Goal: Transaction & Acquisition: Purchase product/service

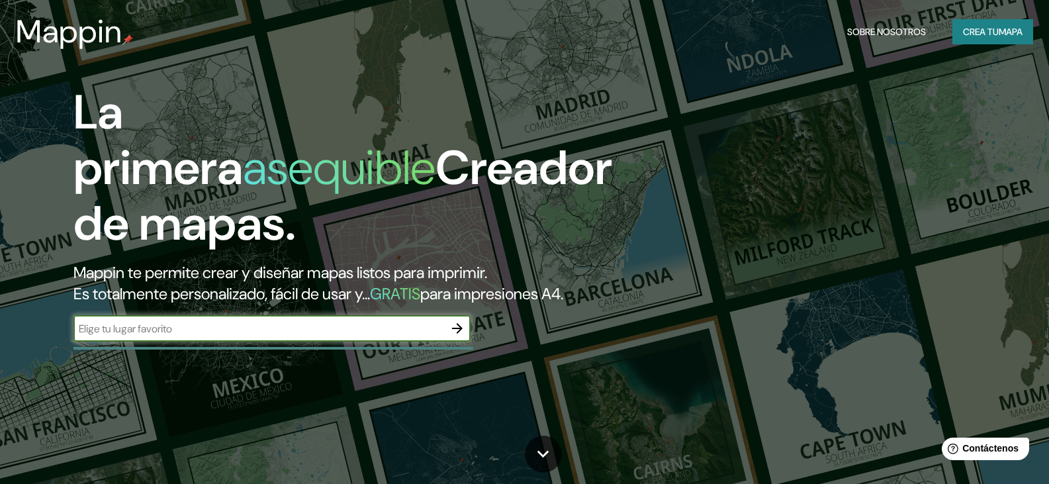
click at [978, 33] on font "Crea tu" at bounding box center [981, 32] width 36 height 12
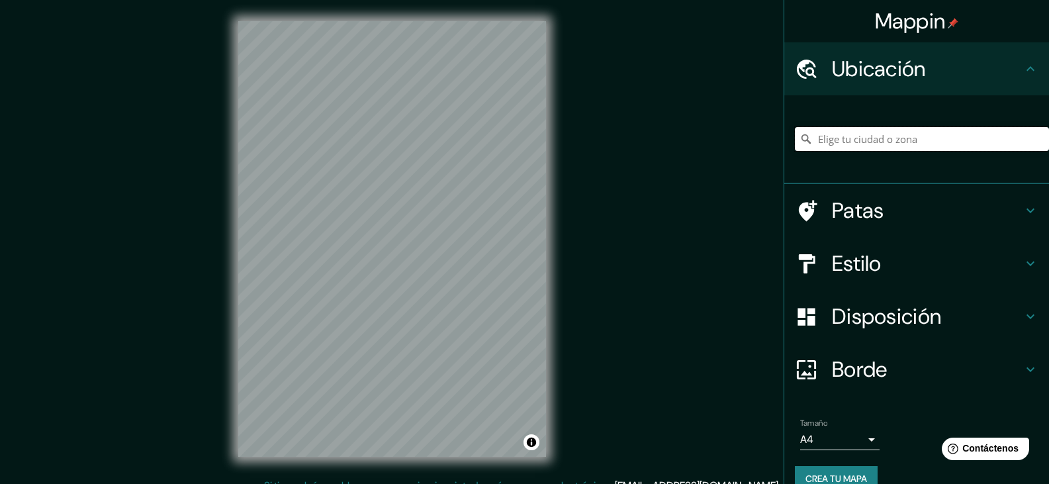
click at [908, 139] on input "Elige tu ciudad o zona" at bounding box center [922, 139] width 254 height 24
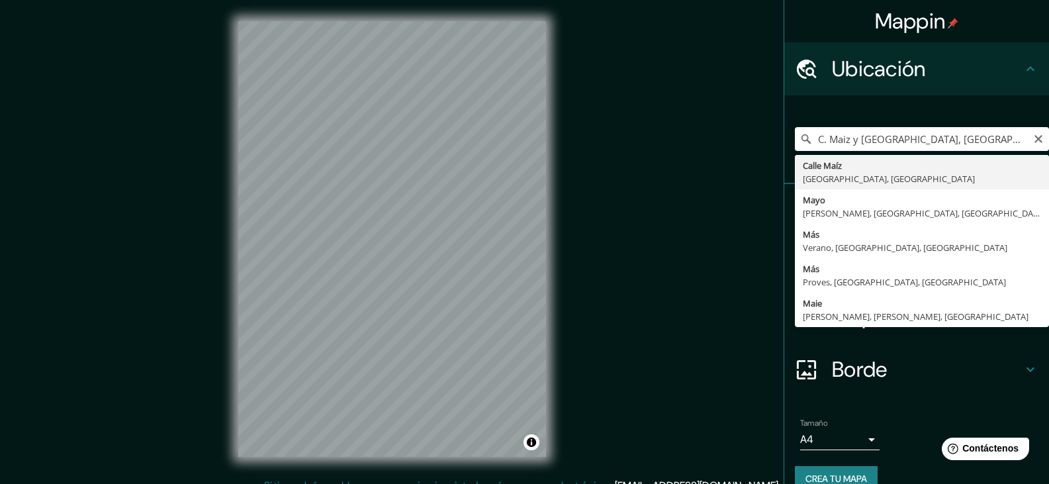
type input "[GEOGRAPHIC_DATA], [GEOGRAPHIC_DATA], [GEOGRAPHIC_DATA]"
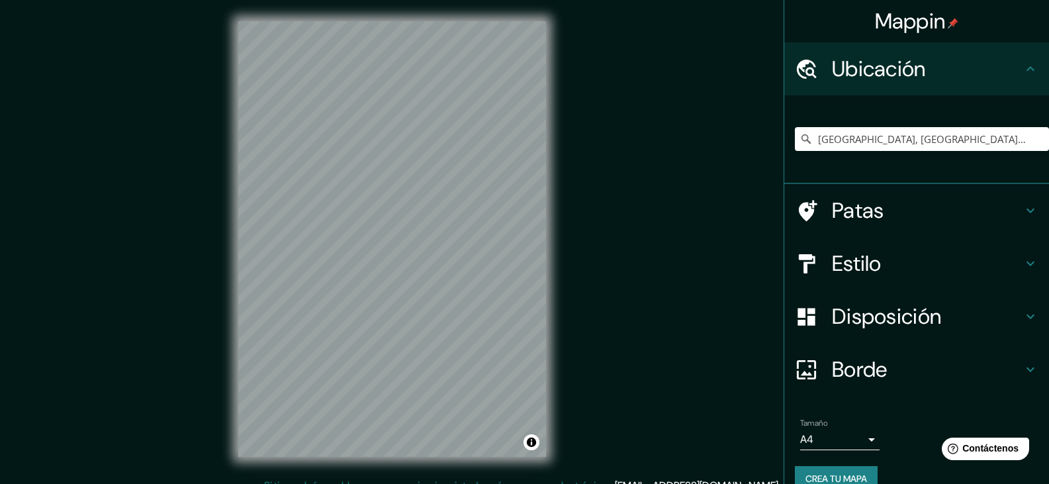
click at [888, 306] on font "Disposición" at bounding box center [886, 316] width 109 height 28
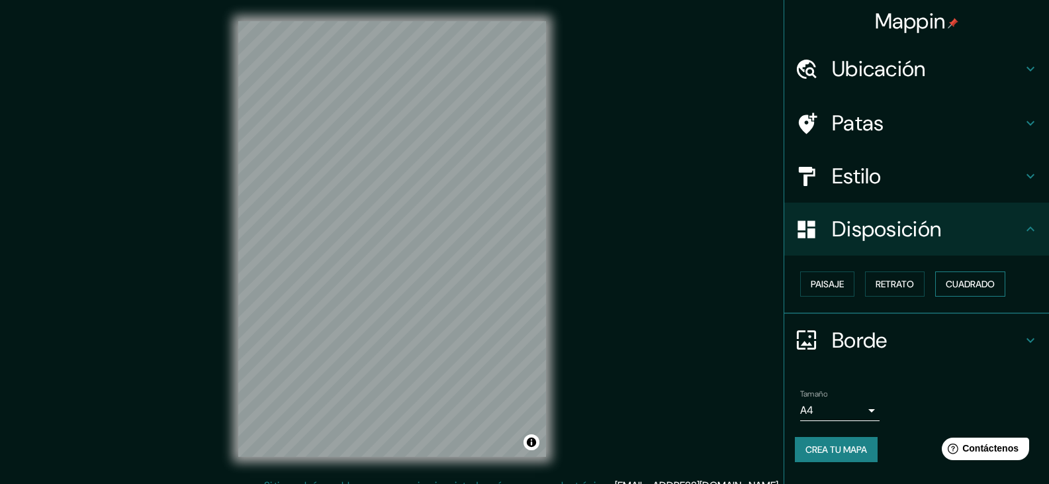
click at [949, 283] on font "Cuadrado" at bounding box center [969, 284] width 49 height 12
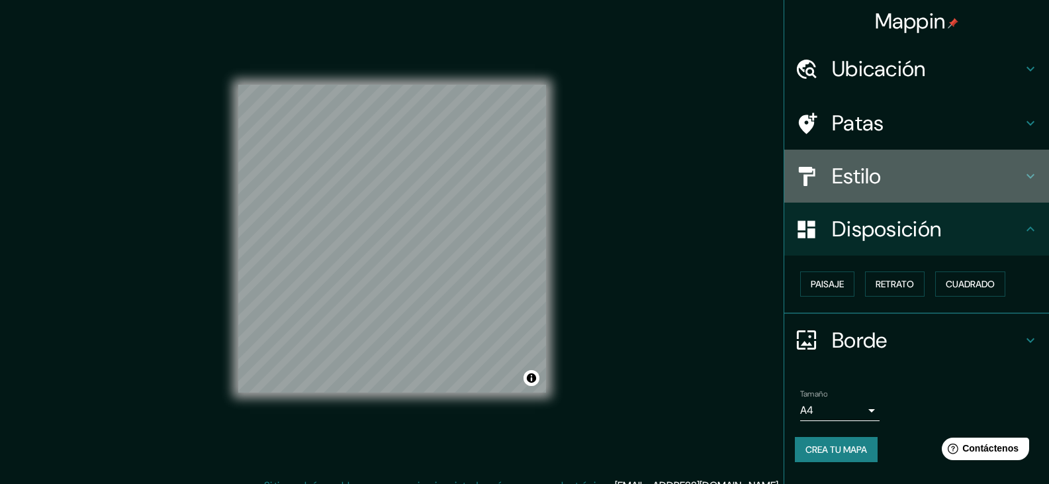
click at [888, 177] on h4 "Estilo" at bounding box center [927, 176] width 191 height 26
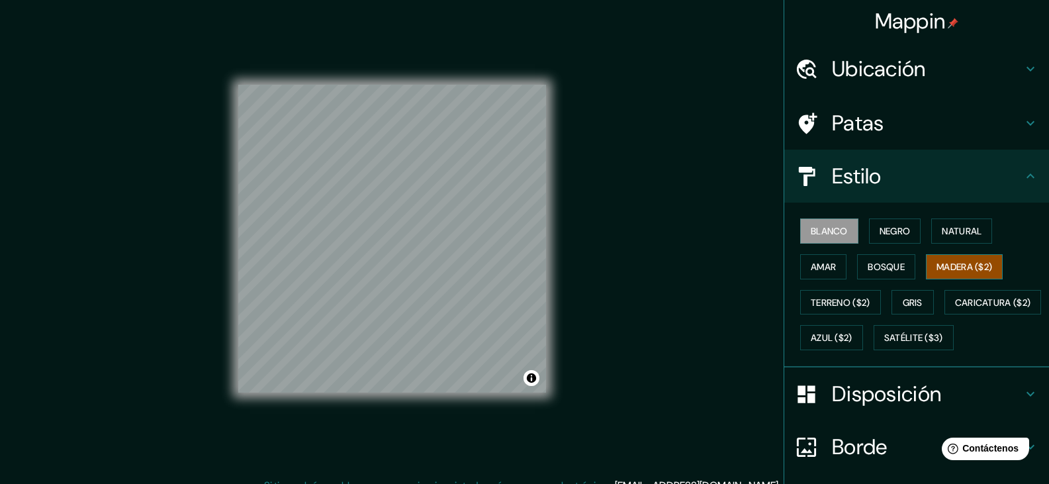
click at [954, 274] on font "Madera ($2)" at bounding box center [964, 266] width 56 height 17
click at [884, 344] on font "Satélite ($3)" at bounding box center [913, 338] width 59 height 12
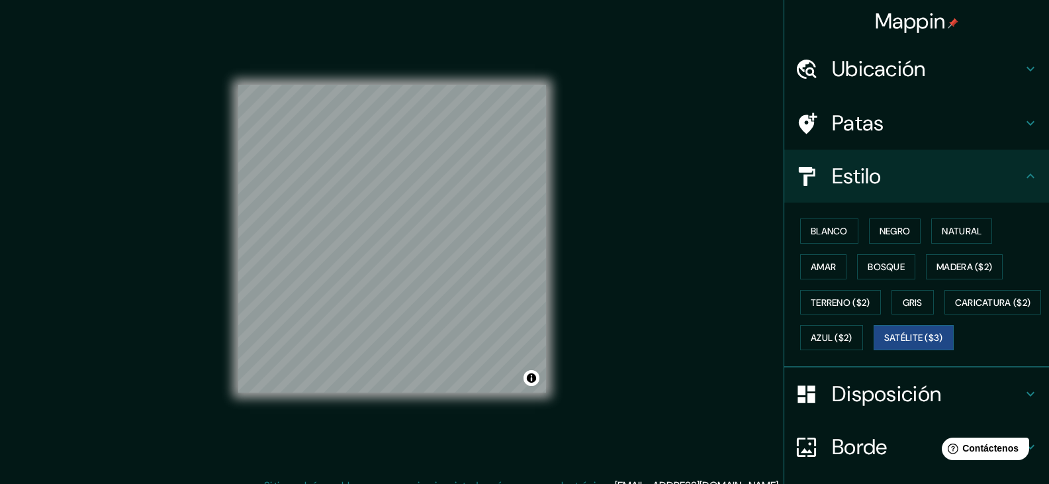
click at [905, 115] on h4 "Patas" at bounding box center [927, 123] width 191 height 26
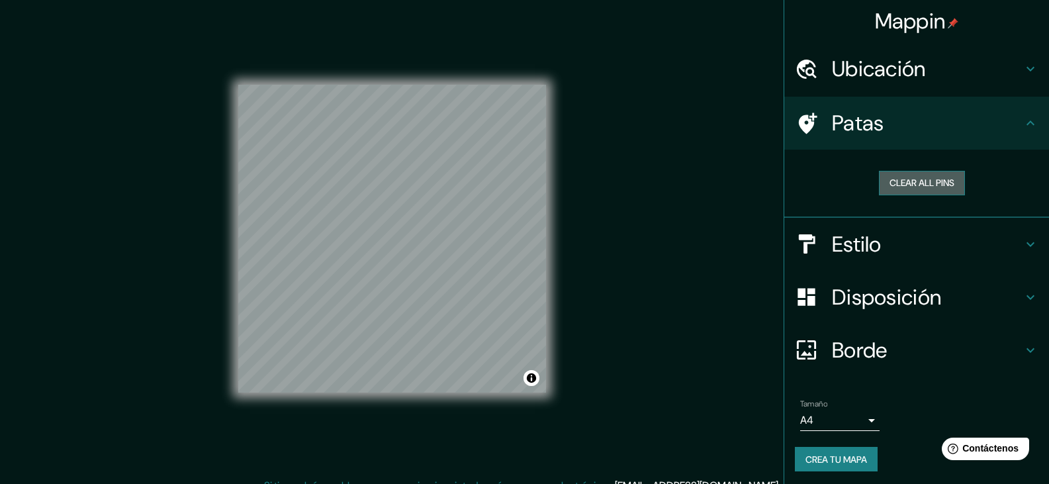
click at [908, 181] on button "Clear all pins" at bounding box center [922, 183] width 86 height 24
click at [914, 150] on div "Clear all pins" at bounding box center [916, 184] width 265 height 68
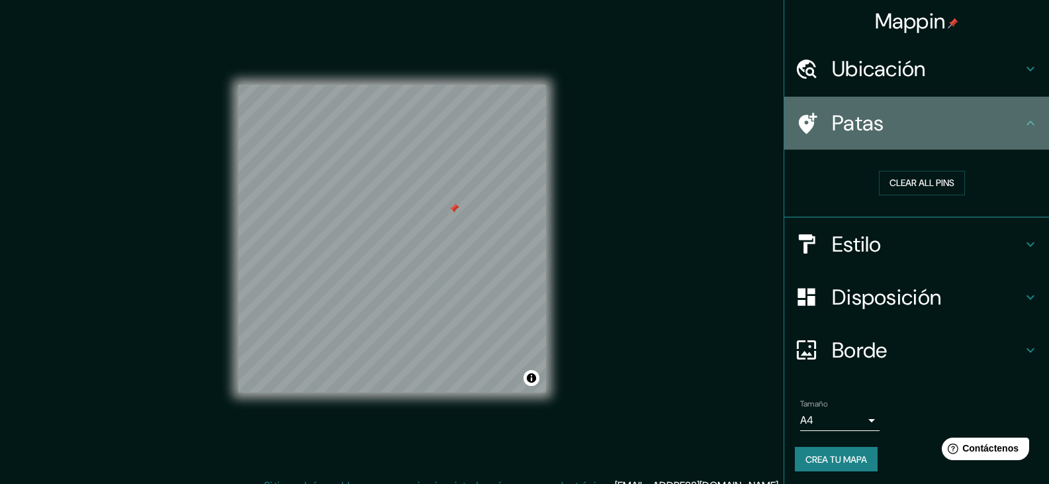
click at [904, 132] on h4 "Patas" at bounding box center [927, 123] width 191 height 26
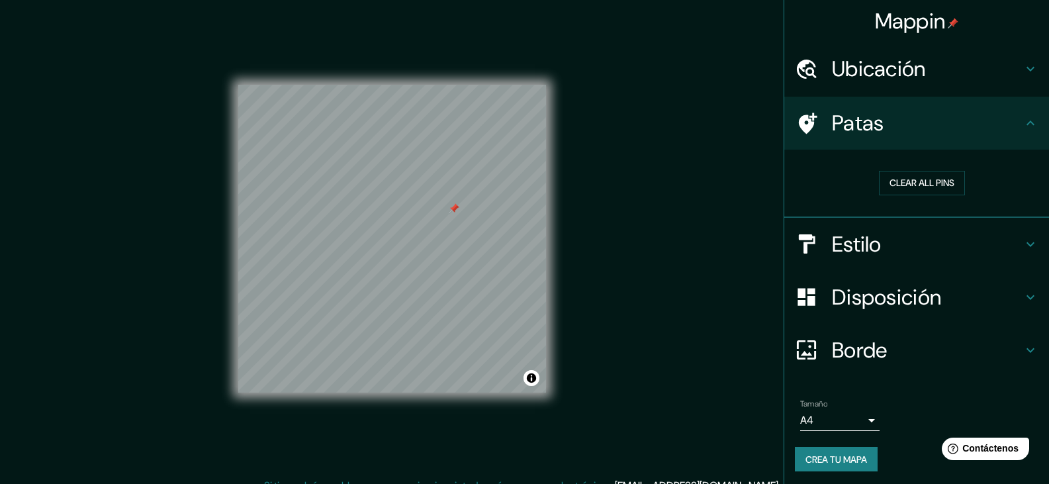
scroll to position [3, 0]
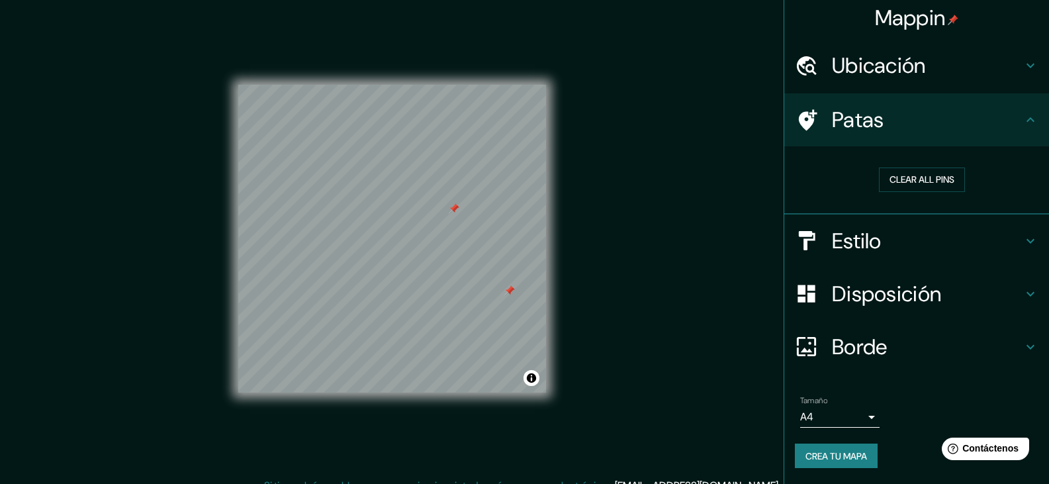
click at [507, 287] on div at bounding box center [509, 290] width 11 height 11
click at [454, 211] on div at bounding box center [454, 208] width 11 height 11
